Goal: Task Accomplishment & Management: Manage account settings

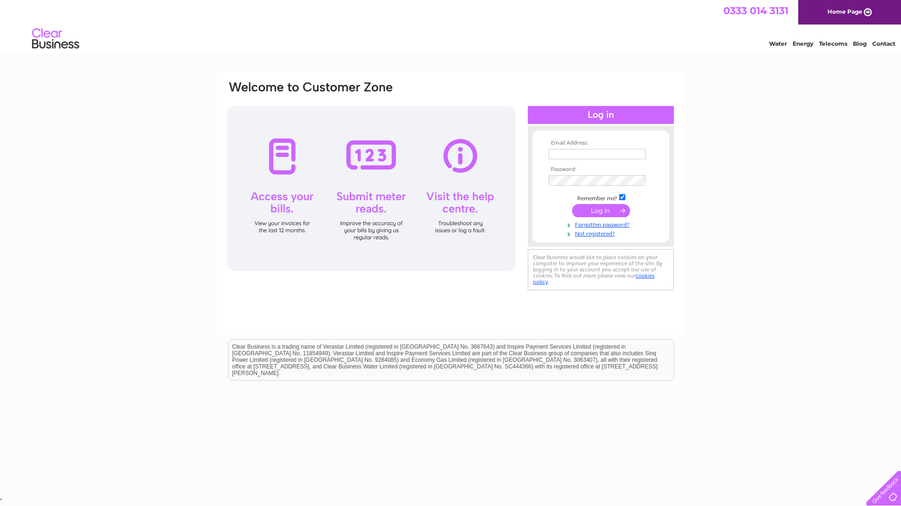
type input "[PERSON_NAME][EMAIL_ADDRESS][PERSON_NAME][DOMAIN_NAME]"
click at [590, 212] on input "submit" at bounding box center [601, 210] width 58 height 13
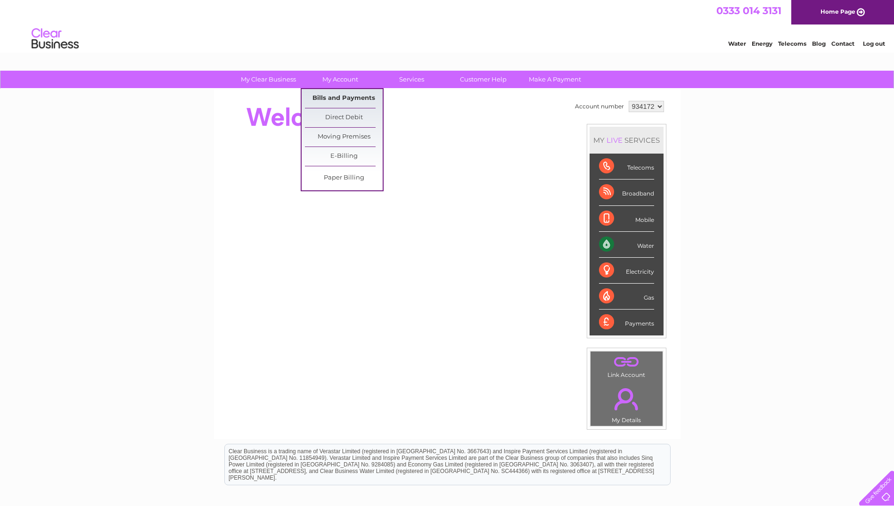
click at [347, 101] on link "Bills and Payments" at bounding box center [344, 98] width 78 height 19
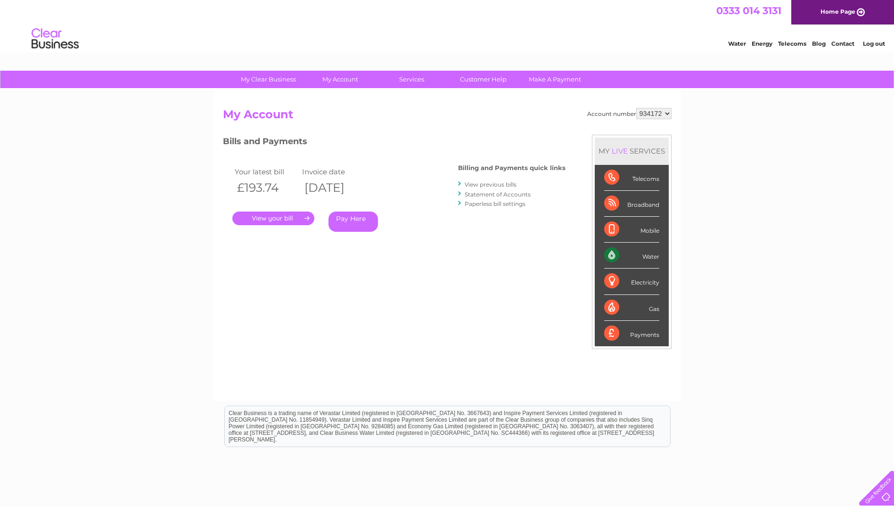
click at [261, 215] on link "." at bounding box center [273, 219] width 82 height 14
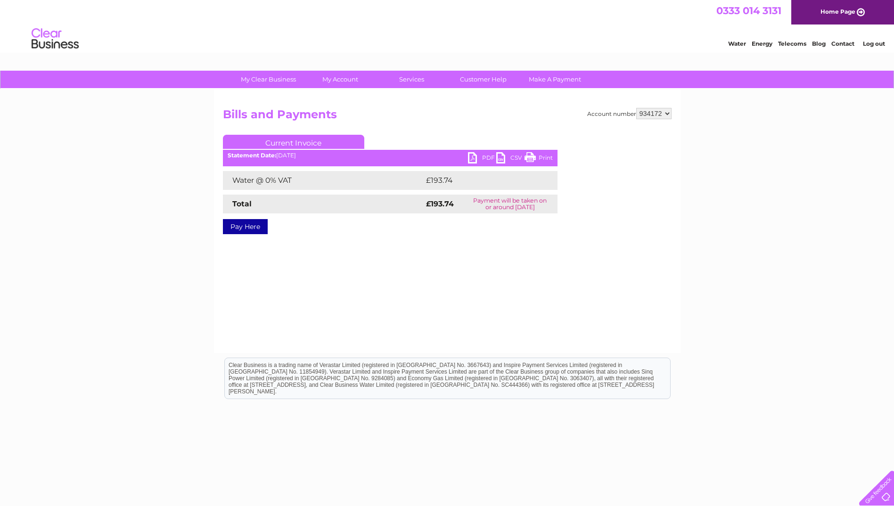
click at [471, 155] on link "PDF" at bounding box center [482, 159] width 28 height 14
